Goal: Browse casually: Explore the website without a specific task or goal

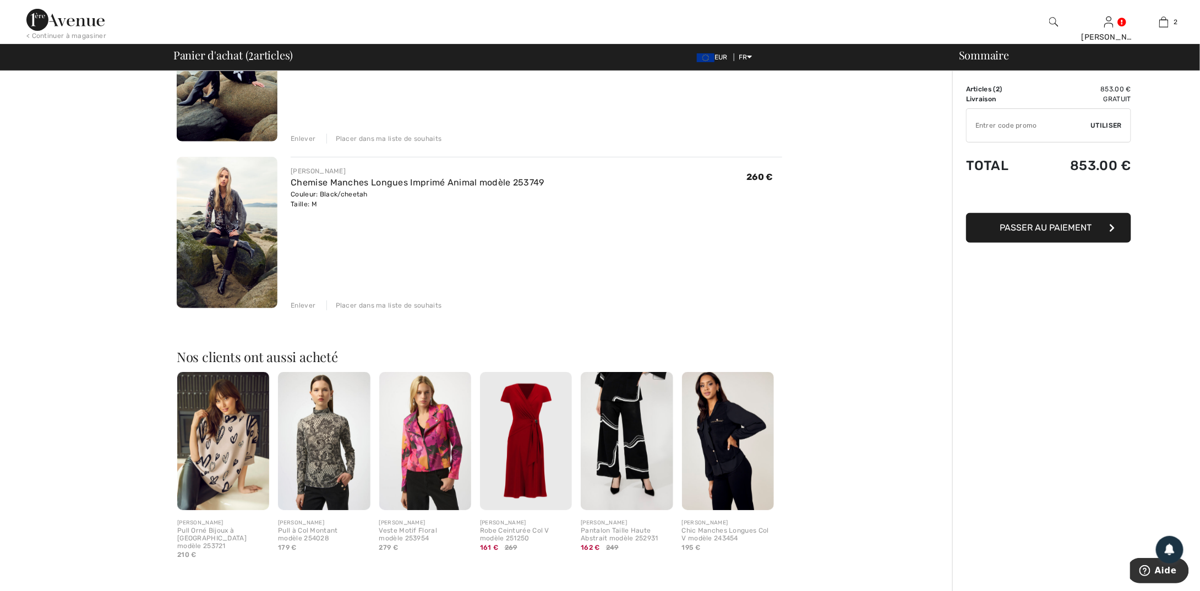
scroll to position [170, 0]
click at [236, 202] on img at bounding box center [227, 233] width 101 height 151
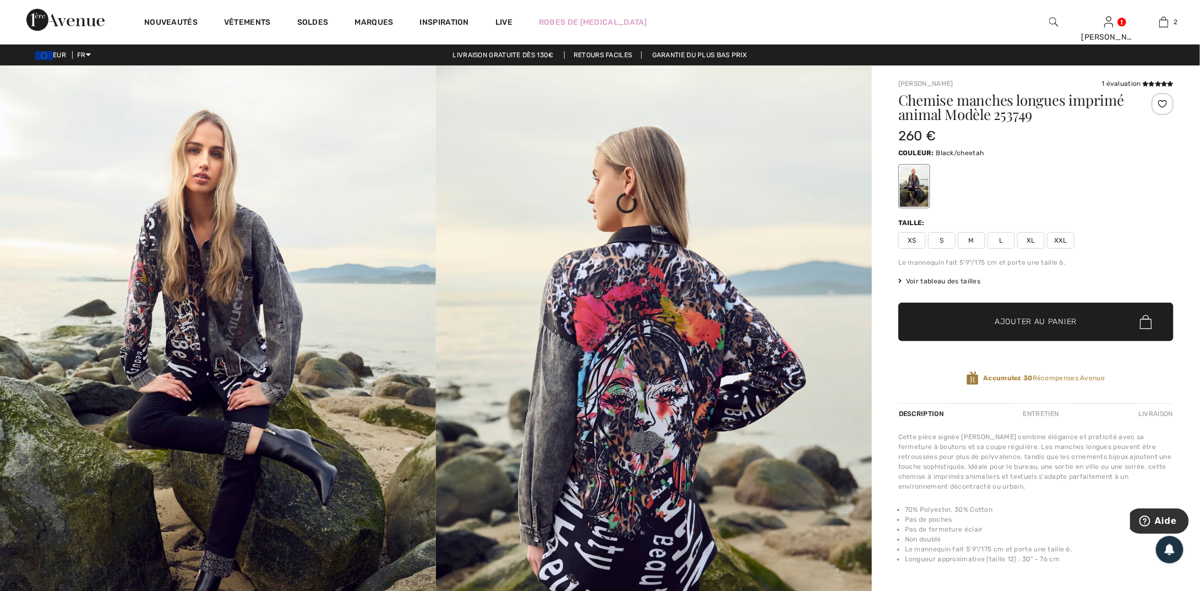
click at [573, 339] on img at bounding box center [654, 393] width 436 height 654
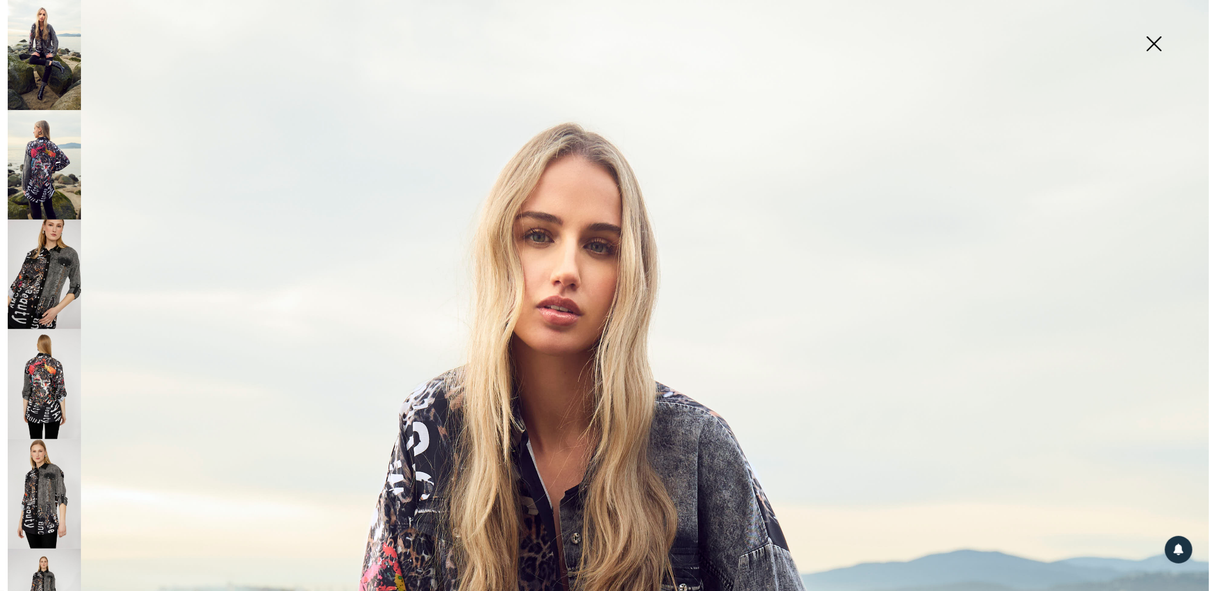
click at [46, 258] on img at bounding box center [44, 275] width 73 height 110
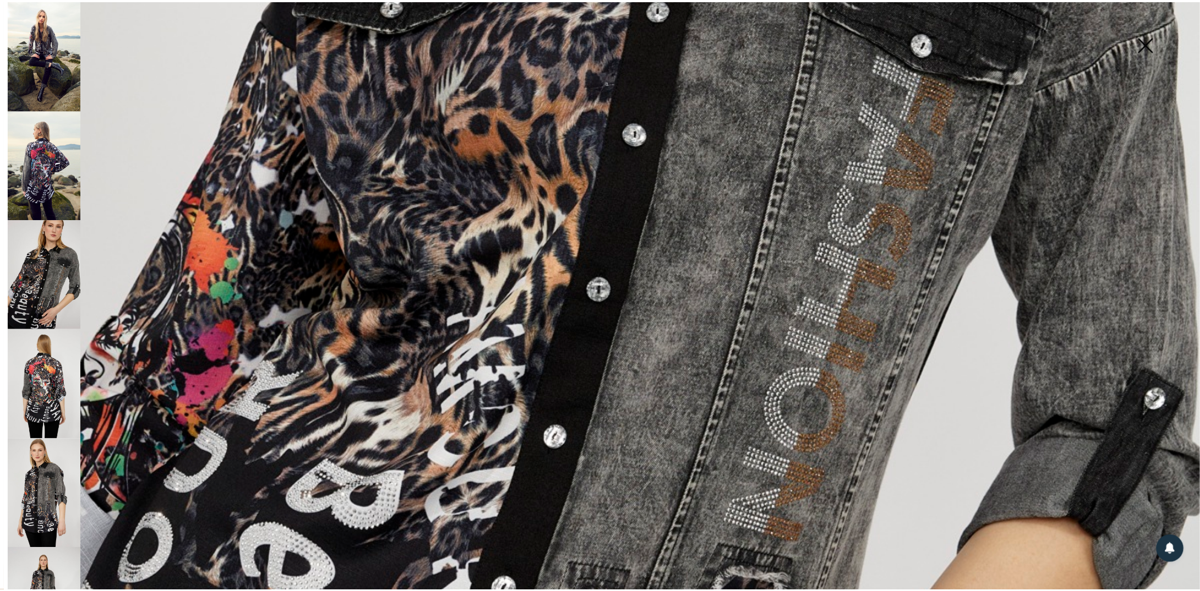
scroll to position [697, 0]
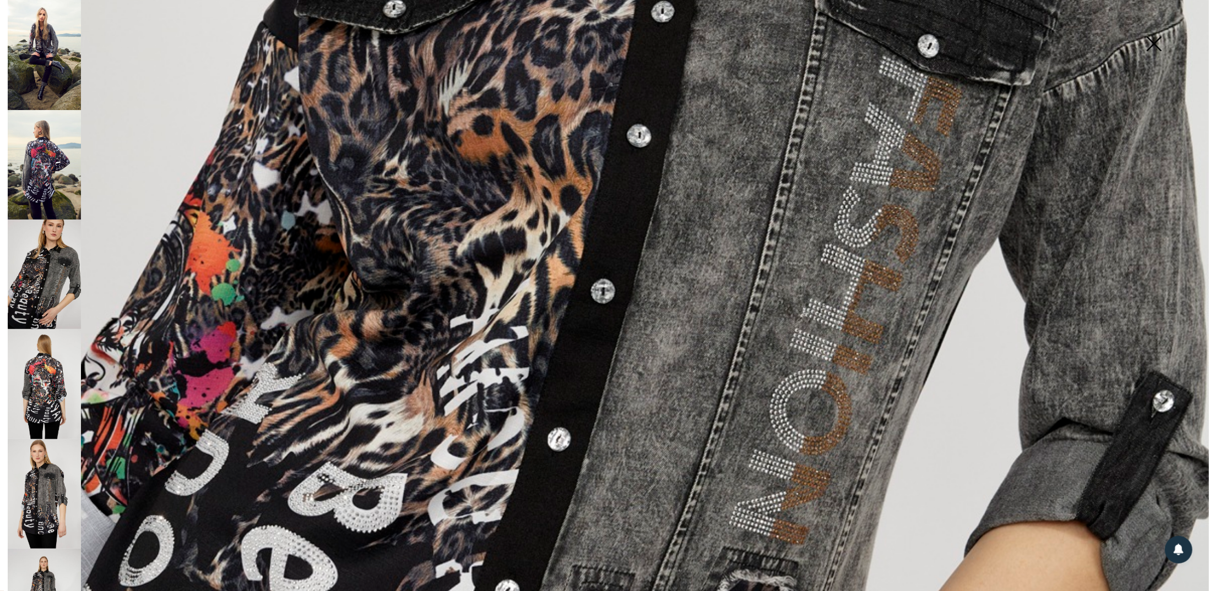
click at [53, 366] on img at bounding box center [44, 384] width 73 height 110
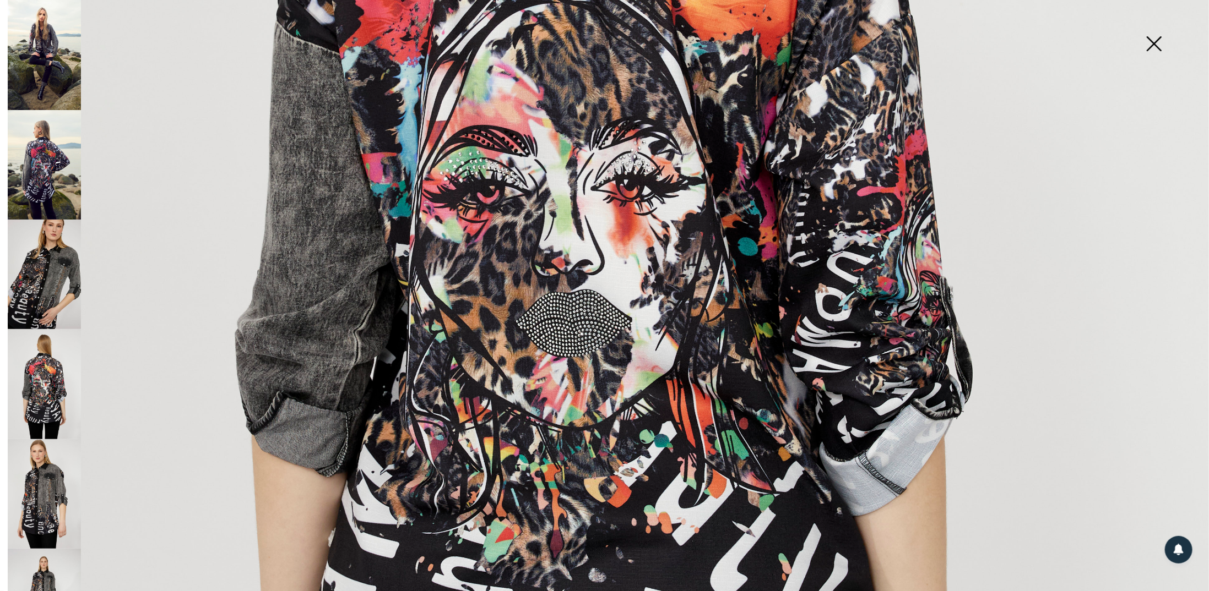
click at [1155, 47] on img at bounding box center [1153, 45] width 55 height 57
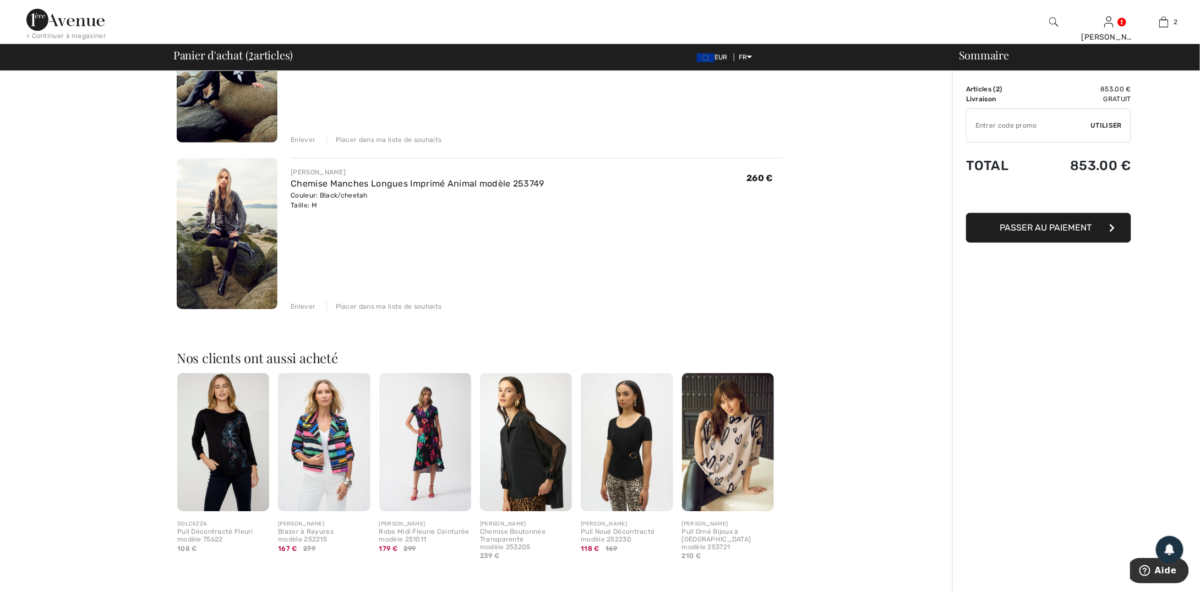
click at [338, 413] on img at bounding box center [324, 442] width 92 height 138
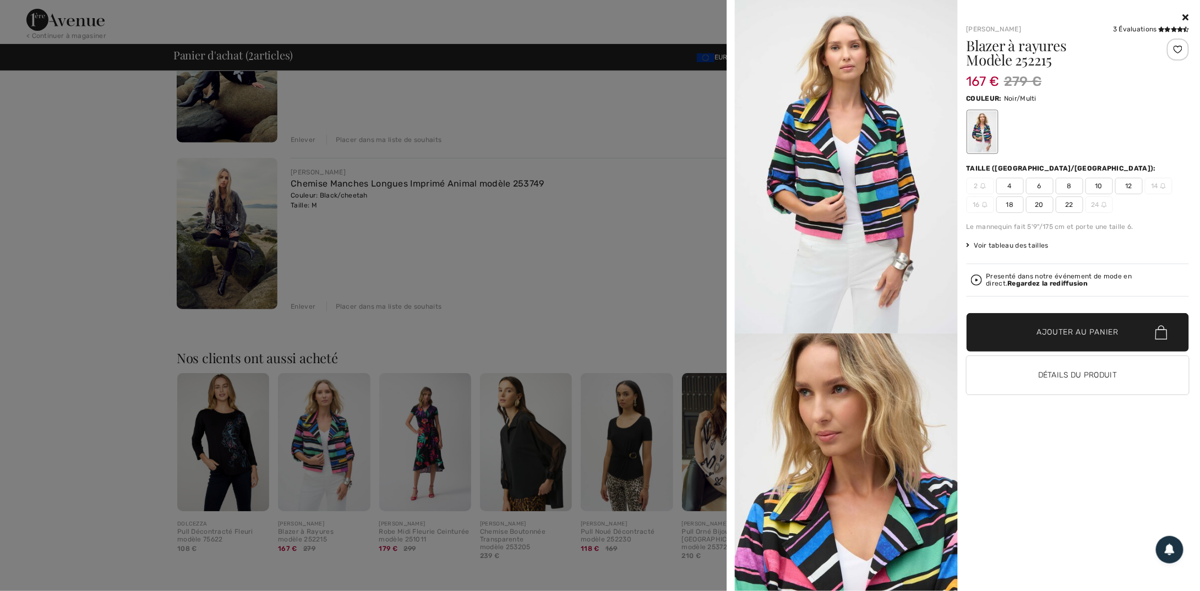
click at [338, 437] on div at bounding box center [600, 295] width 1200 height 591
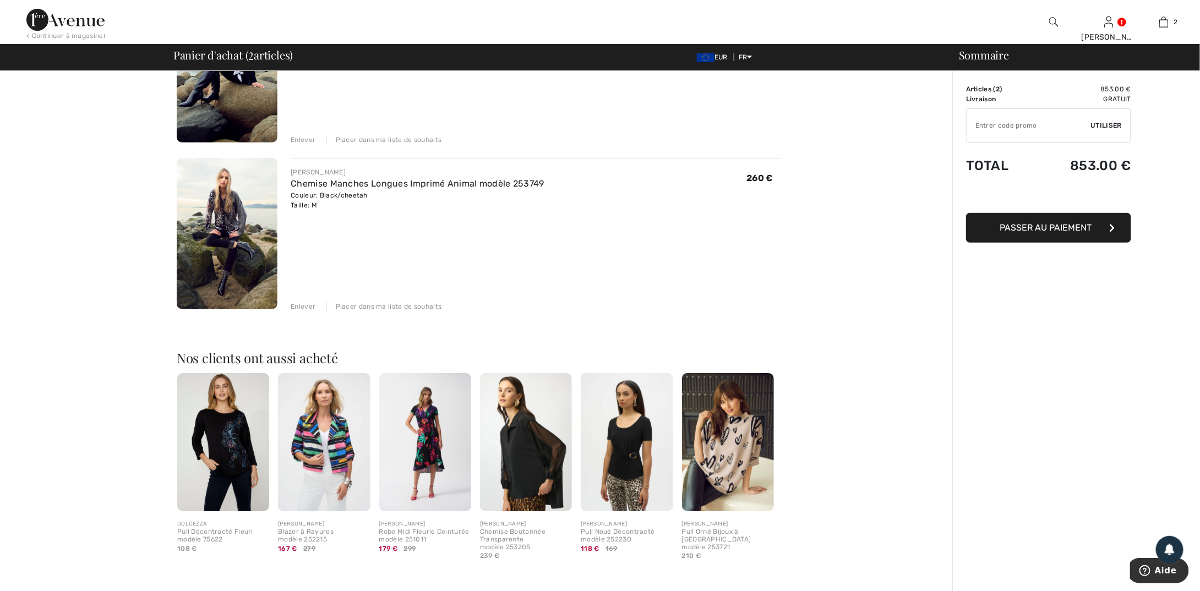
click at [434, 434] on img at bounding box center [425, 442] width 92 height 138
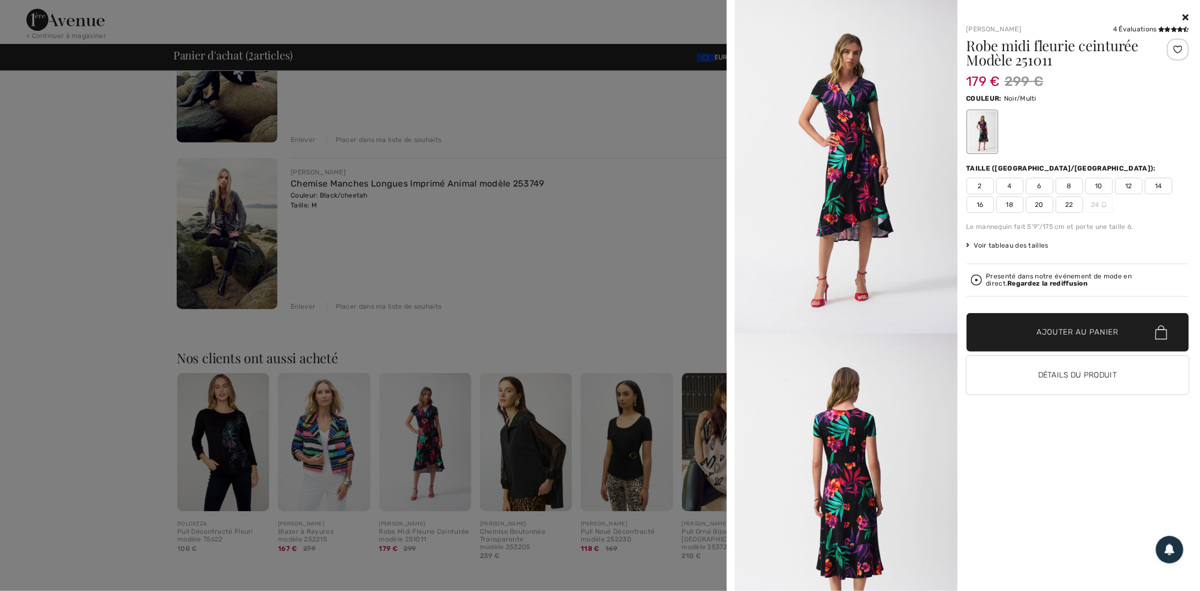
click at [508, 436] on div at bounding box center [600, 295] width 1200 height 591
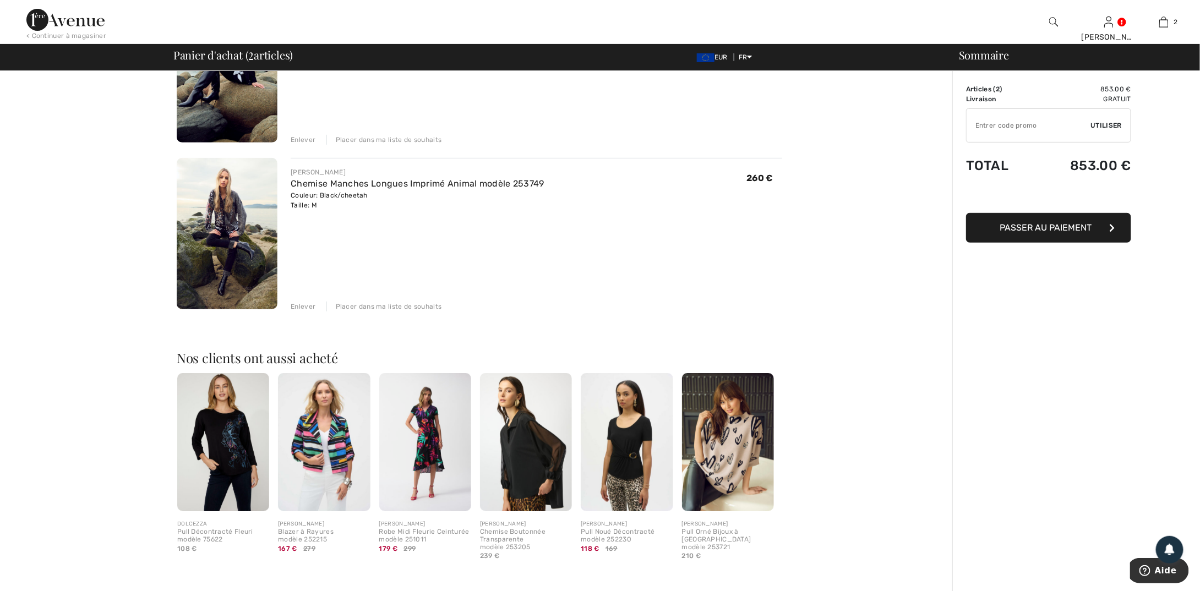
click at [508, 436] on img at bounding box center [526, 442] width 92 height 138
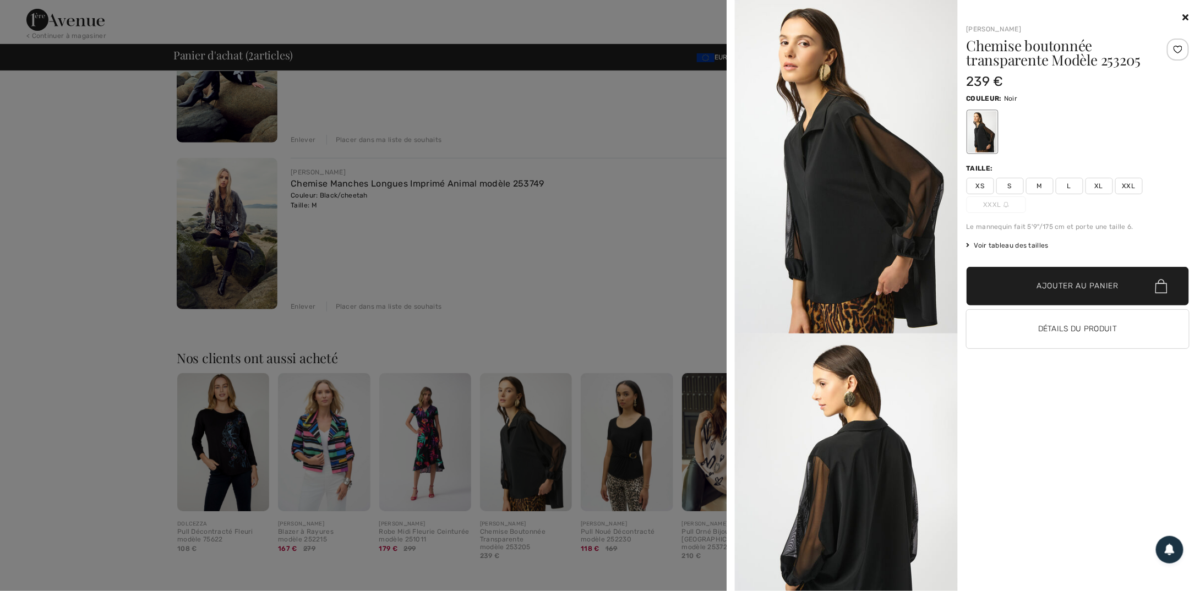
click at [627, 435] on div at bounding box center [600, 295] width 1200 height 591
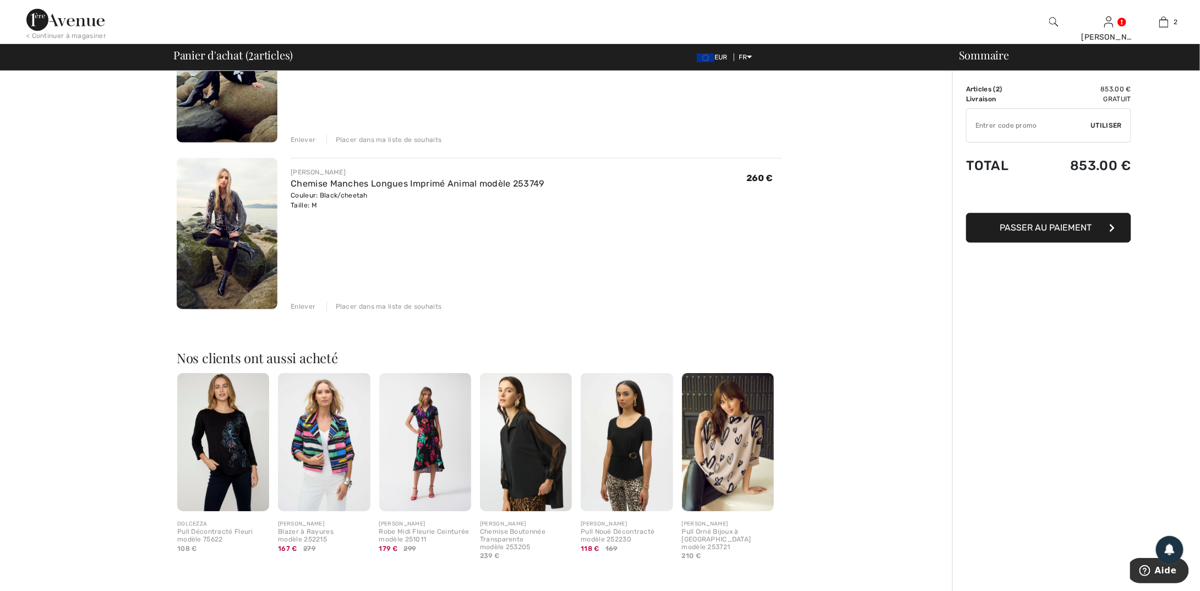
click at [734, 439] on img at bounding box center [728, 442] width 92 height 138
